Goal: Navigation & Orientation: Find specific page/section

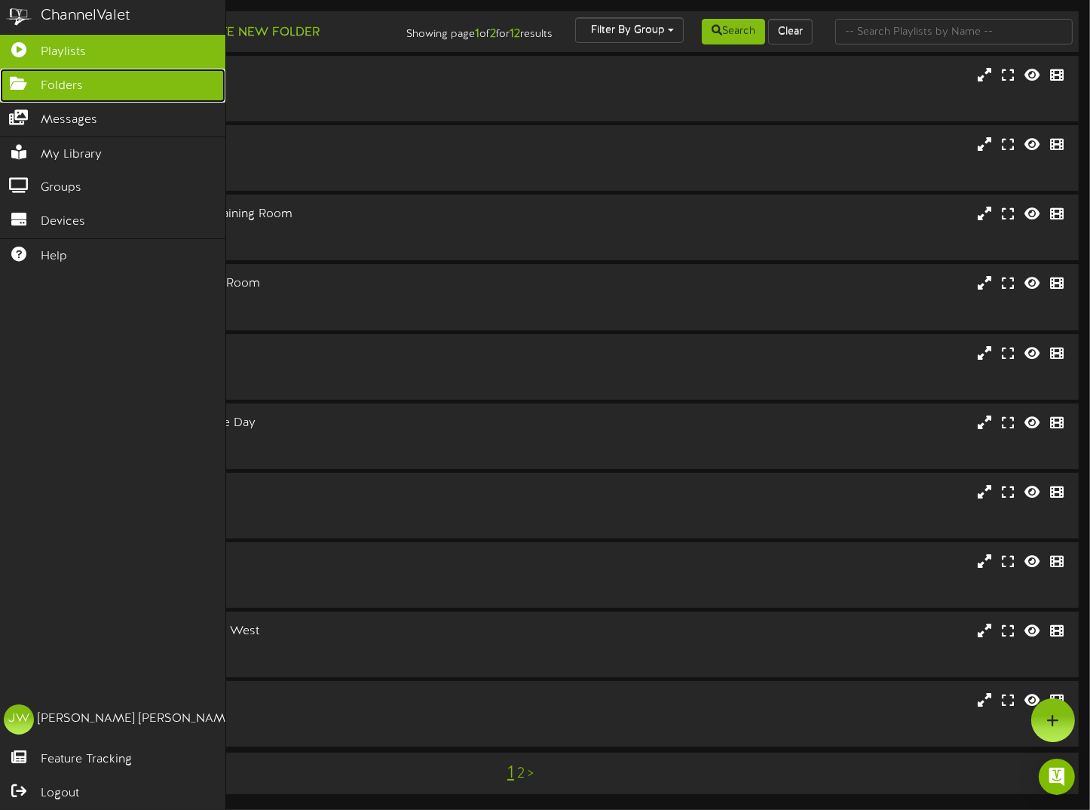
click at [59, 85] on span "Folders" at bounding box center [62, 86] width 42 height 17
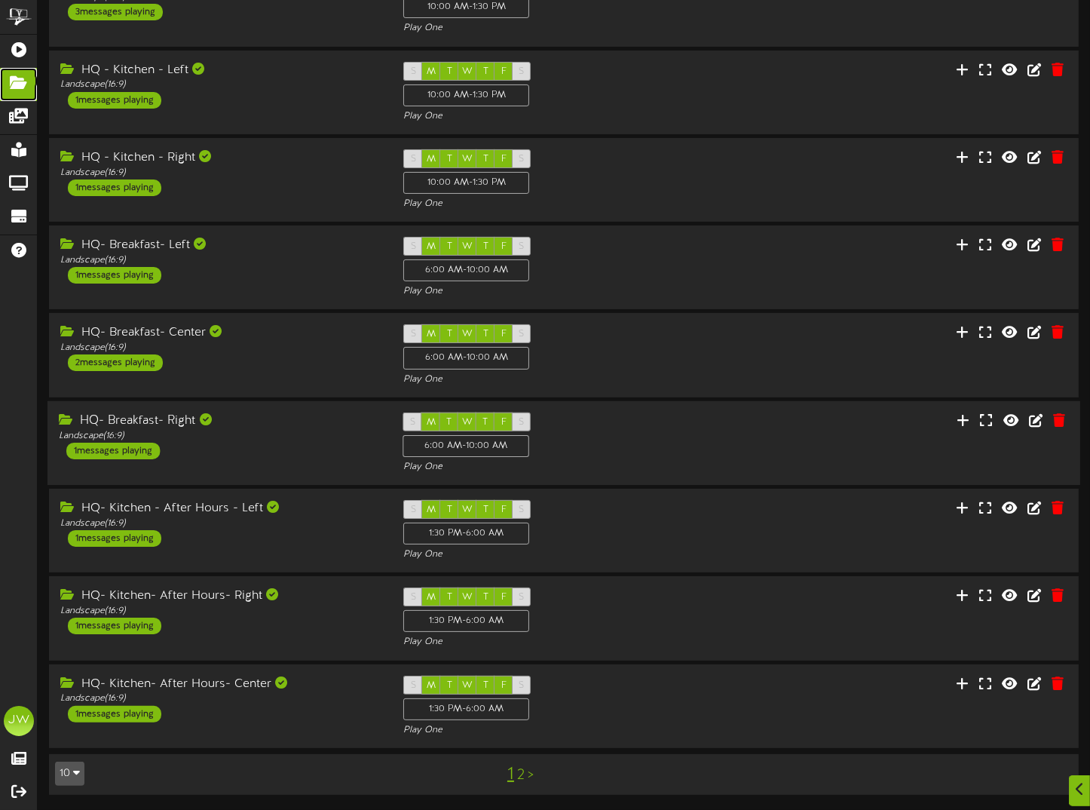
scroll to position [201, 0]
click at [520, 780] on link "2" at bounding box center [521, 775] width 8 height 17
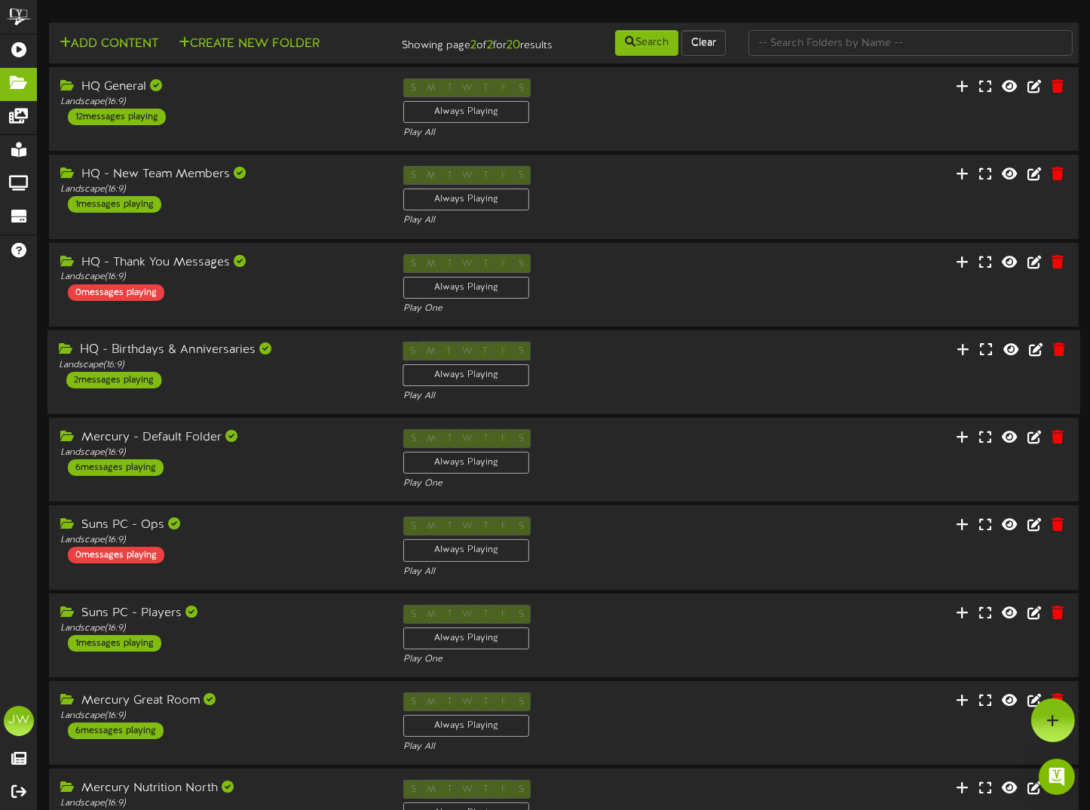
click at [228, 359] on div "HQ - Birthdays & Anniversaries" at bounding box center [220, 349] width 322 height 17
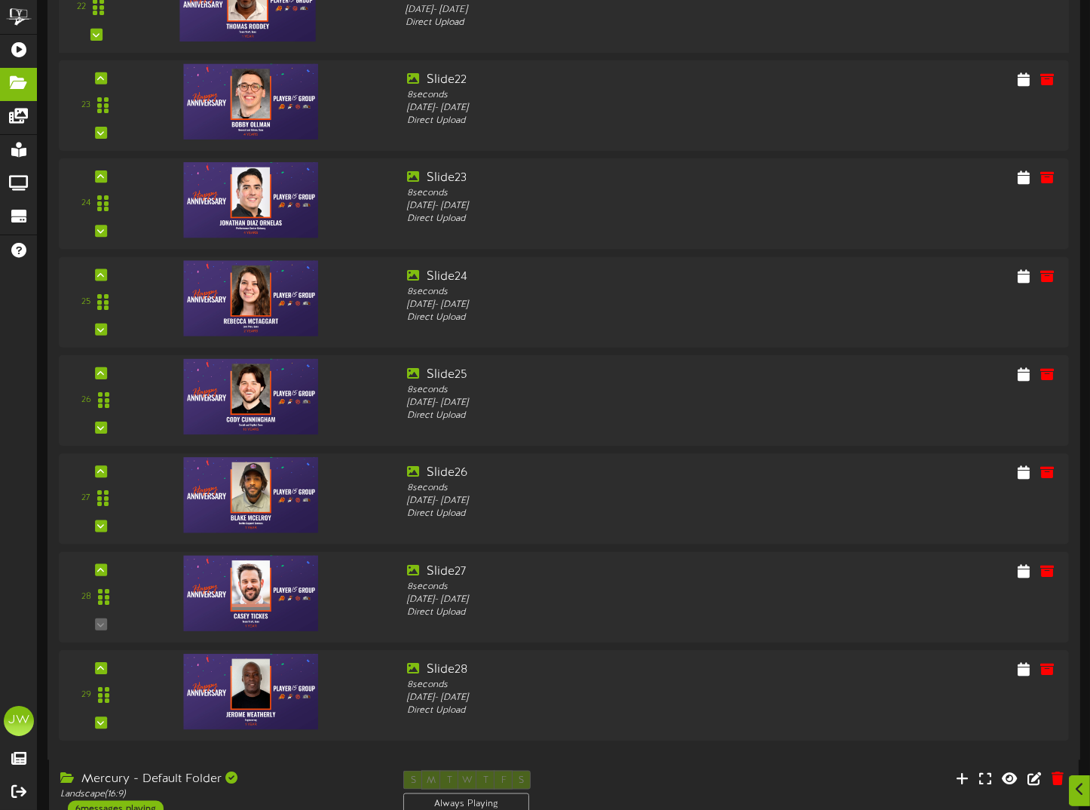
scroll to position [2638, 0]
